Goal: Task Accomplishment & Management: Use online tool/utility

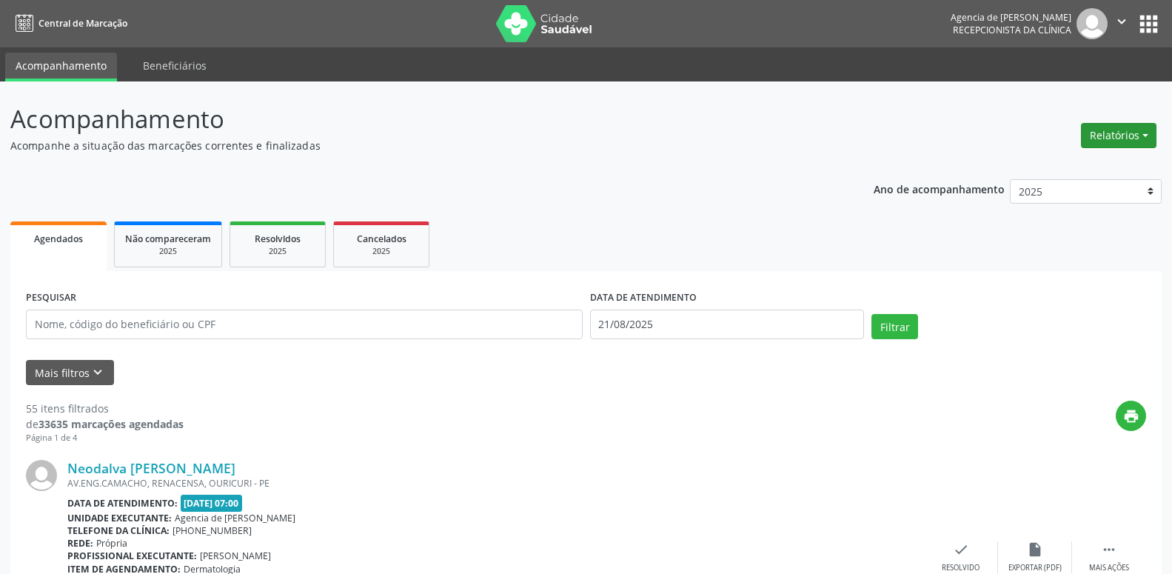
click at [1135, 131] on button "Relatórios" at bounding box center [1118, 135] width 75 height 25
click at [1099, 174] on link "Agendamentos" at bounding box center [1077, 167] width 159 height 21
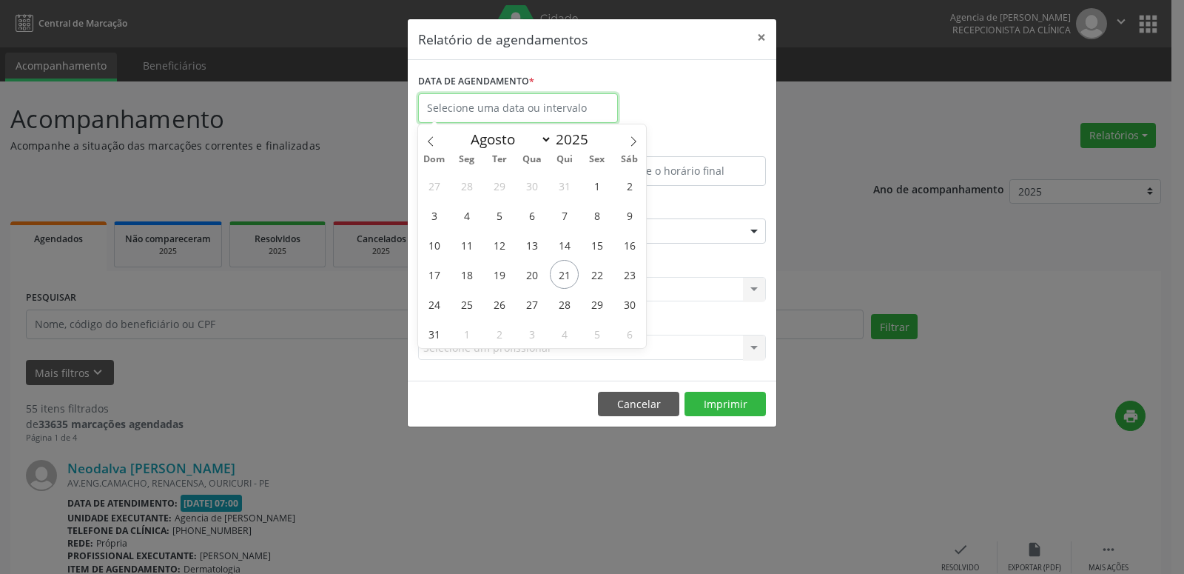
click at [447, 107] on input "text" at bounding box center [518, 108] width 200 height 30
click at [563, 278] on span "21" at bounding box center [564, 274] width 29 height 29
type input "21/08/2025"
click at [563, 278] on span "21" at bounding box center [564, 274] width 29 height 29
click at [562, 120] on input "21/08/2025" at bounding box center [518, 108] width 200 height 30
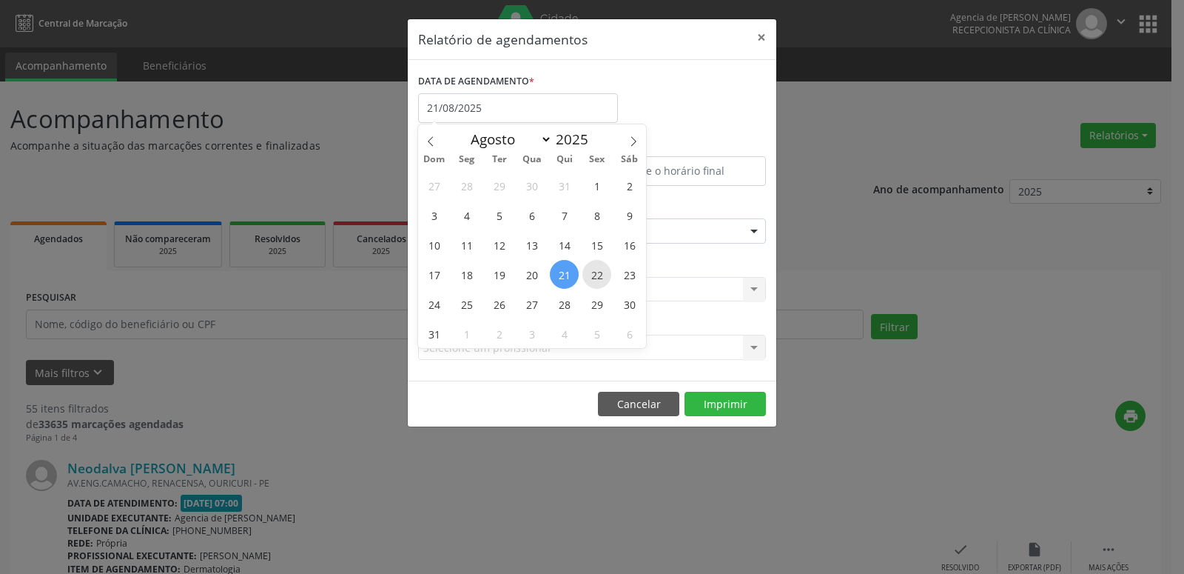
click at [594, 281] on span "22" at bounding box center [597, 274] width 29 height 29
type input "[DATE]"
click at [594, 281] on span "22" at bounding box center [597, 274] width 29 height 29
select select "7"
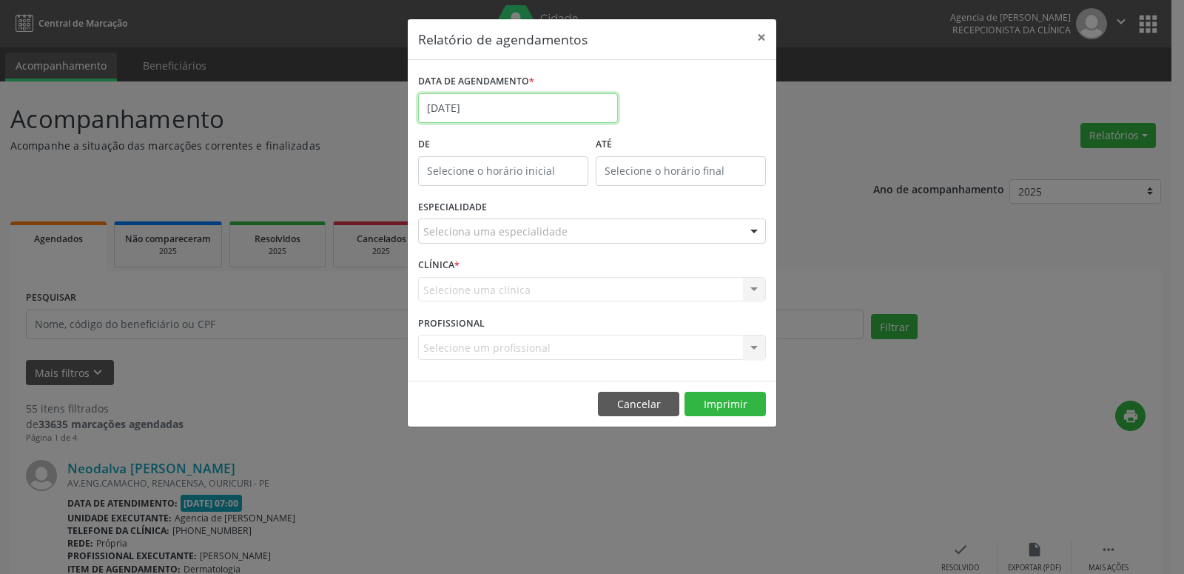
click at [495, 113] on input "[DATE]" at bounding box center [518, 108] width 200 height 30
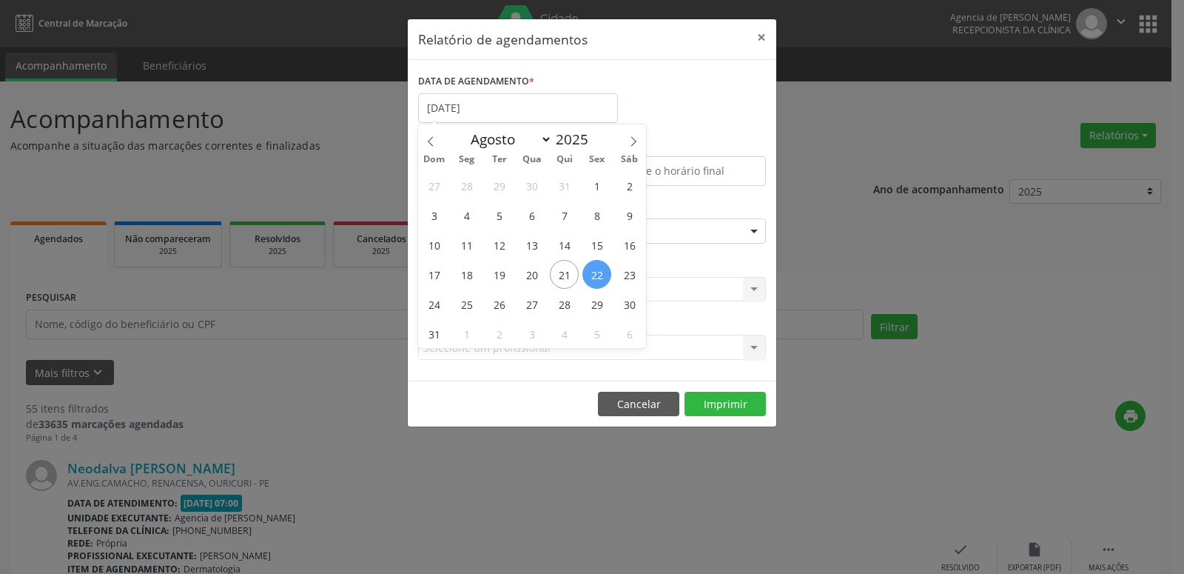
click at [552, 286] on div "27 28 29 30 31 1 2 3 4 5 6 7 8 9 10 11 12 13 14 15 16 17 18 19 20 21 22 23 24 2…" at bounding box center [532, 259] width 228 height 178
click at [574, 285] on div "27 28 29 30 31 1 2 3 4 5 6 7 8 9 10 11 12 13 14 15 16 17 18 19 20 21 22 23 24 2…" at bounding box center [532, 259] width 228 height 178
click at [564, 280] on span "21" at bounding box center [564, 274] width 29 height 29
type input "21/08/2025"
click at [564, 280] on span "21" at bounding box center [564, 274] width 29 height 29
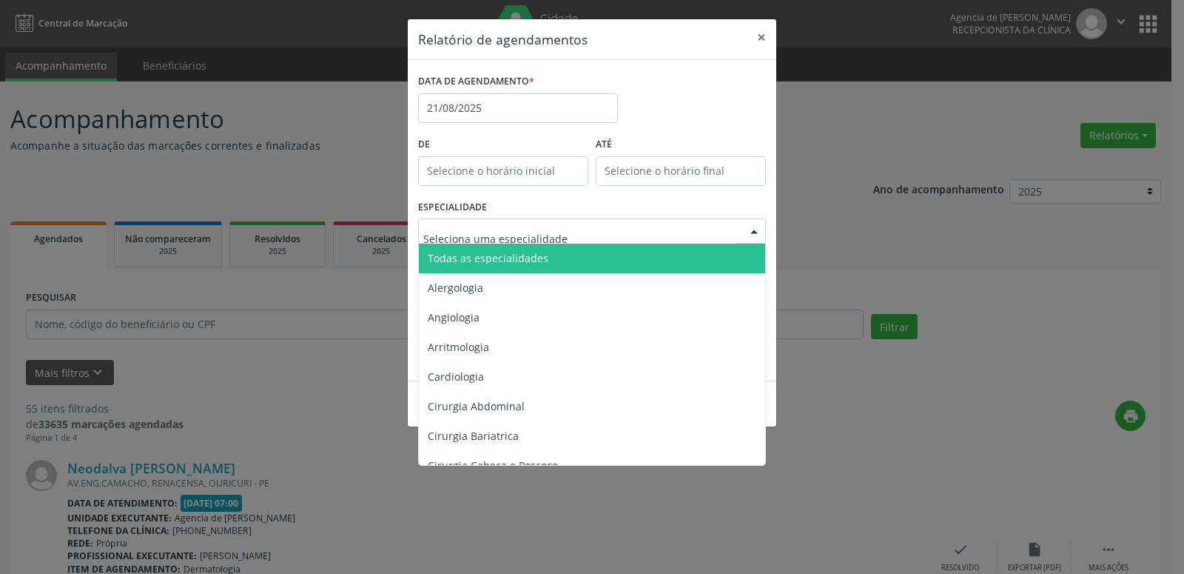
click at [597, 238] on div at bounding box center [592, 230] width 348 height 25
click at [595, 251] on span "Todas as especialidades" at bounding box center [593, 259] width 349 height 30
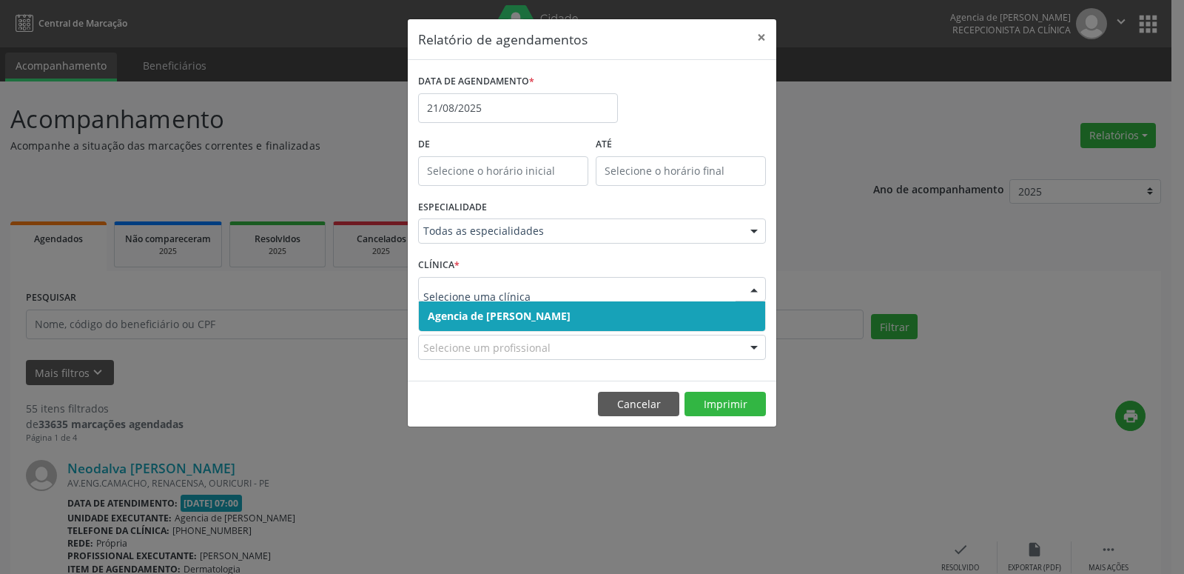
click at [587, 321] on span "Agencia de [PERSON_NAME]" at bounding box center [592, 316] width 346 height 30
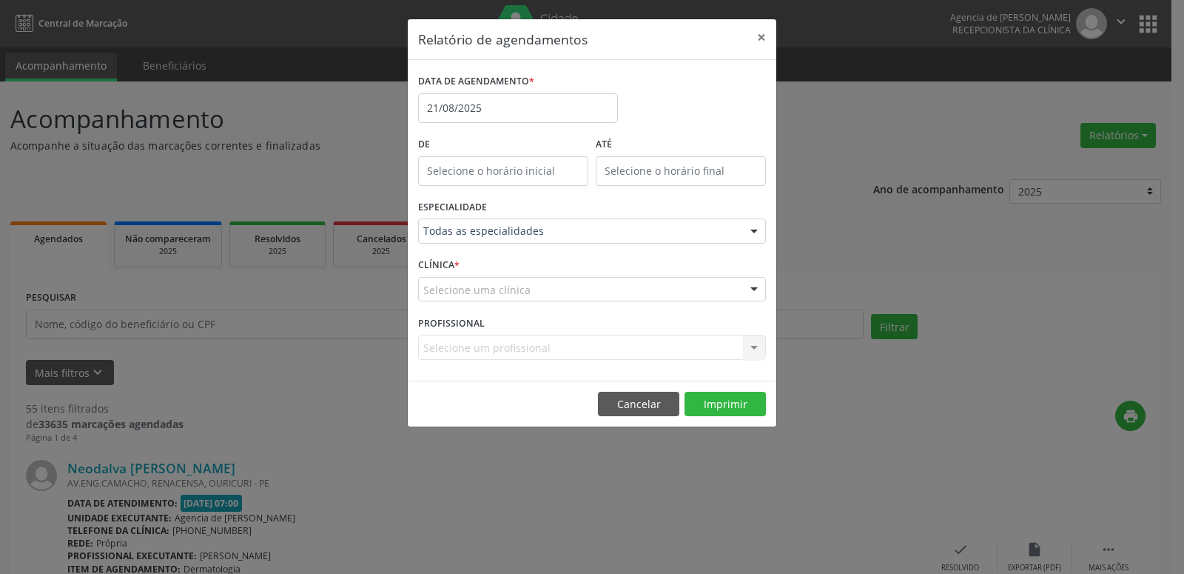
click at [577, 296] on div "Selecione uma clínica" at bounding box center [592, 289] width 348 height 25
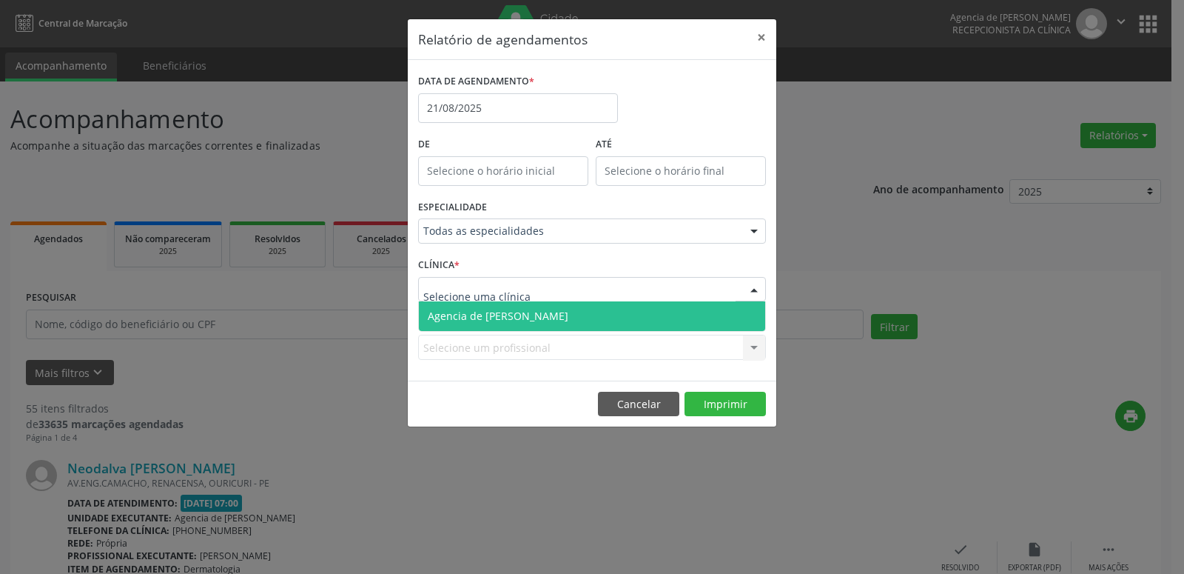
click at [566, 316] on span "Agencia de [PERSON_NAME]" at bounding box center [592, 316] width 346 height 30
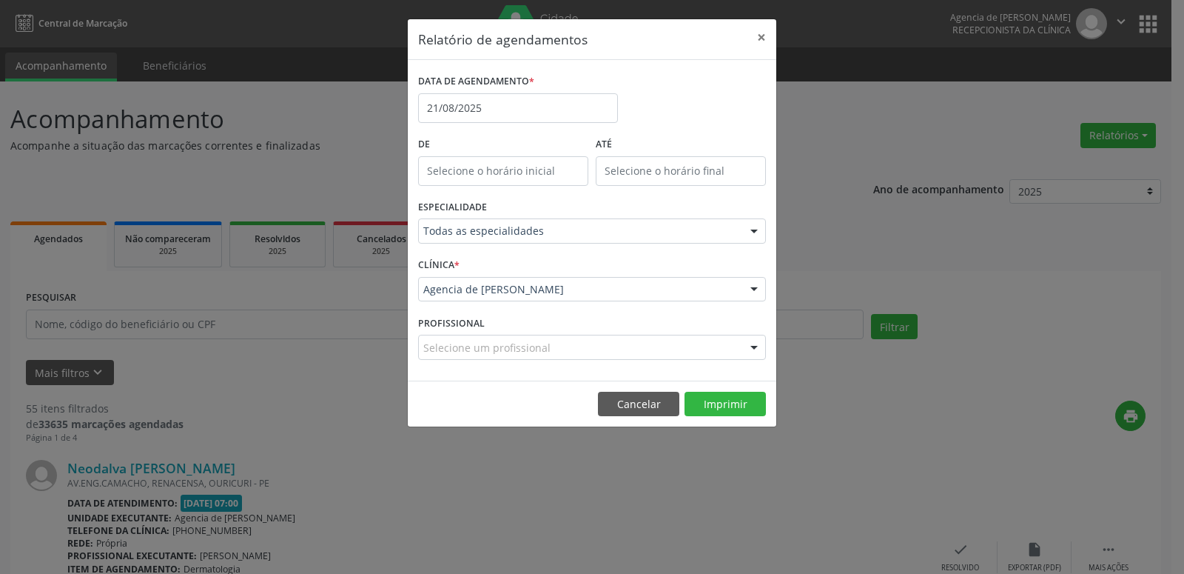
click at [557, 338] on div "Selecione um profissional" at bounding box center [592, 347] width 348 height 25
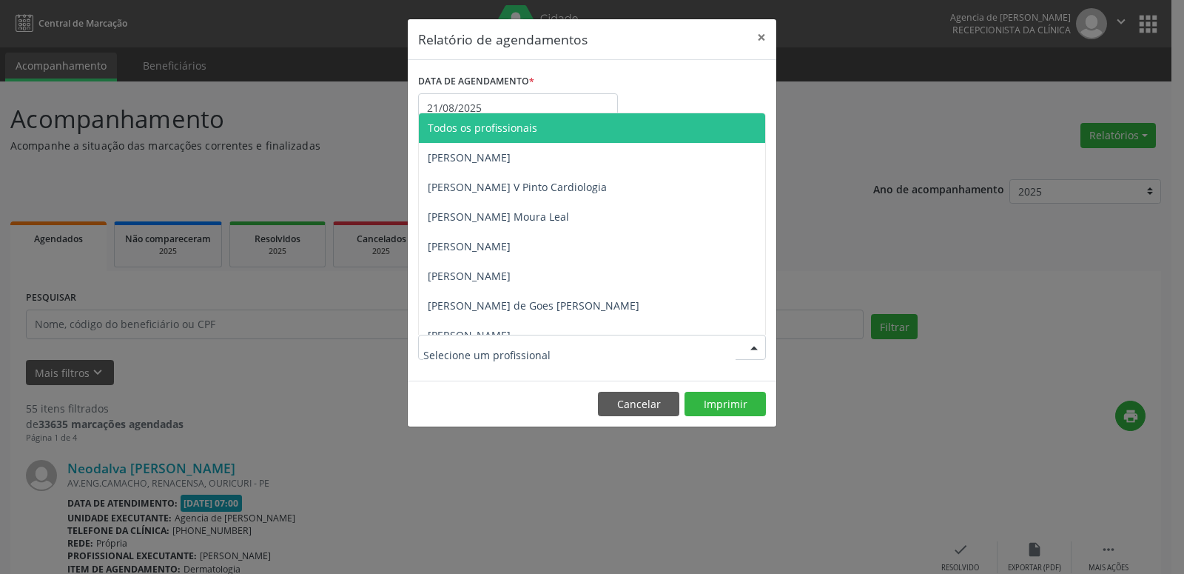
click at [543, 141] on span "Todos os profissionais" at bounding box center [592, 128] width 346 height 30
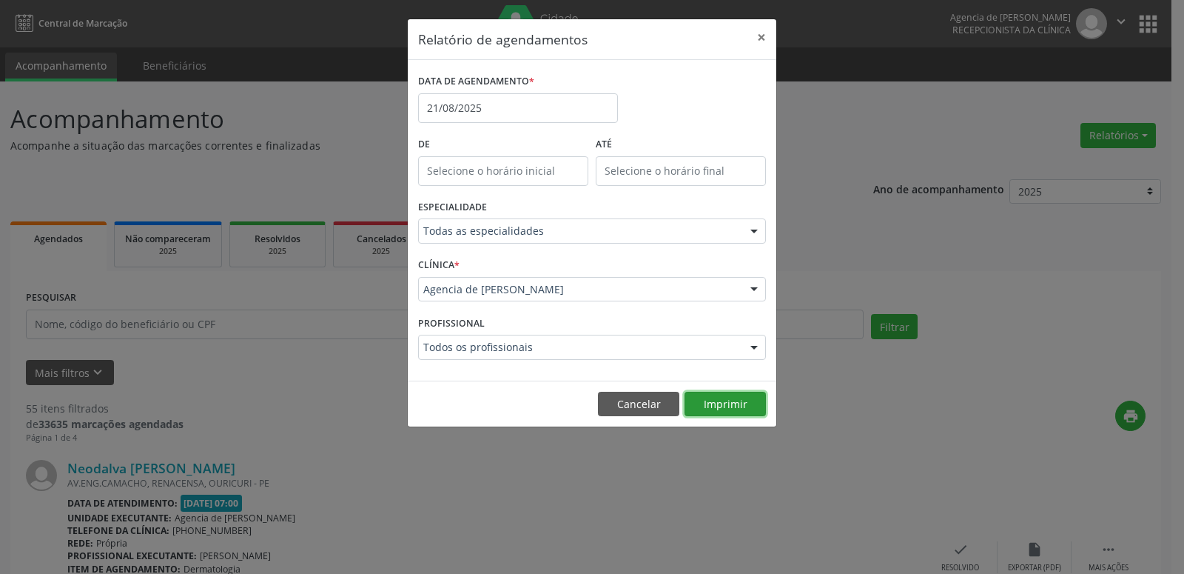
click at [744, 400] on button "Imprimir" at bounding box center [725, 404] width 81 height 25
